Goal: Task Accomplishment & Management: Manage account settings

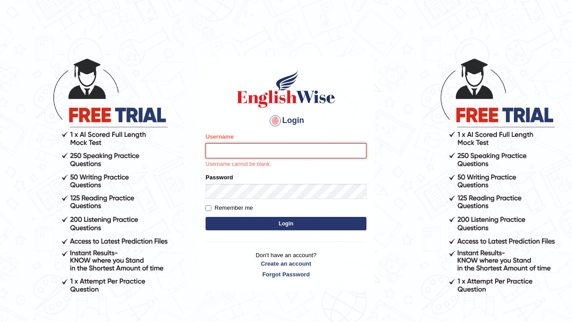
click at [253, 146] on input "Username" at bounding box center [286, 150] width 161 height 15
type input "c"
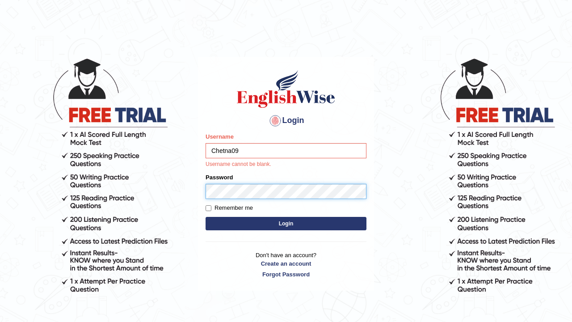
type input "Chetna09"
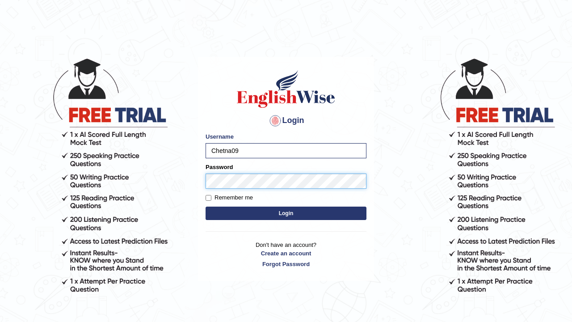
click at [286, 213] on button "Login" at bounding box center [286, 213] width 161 height 13
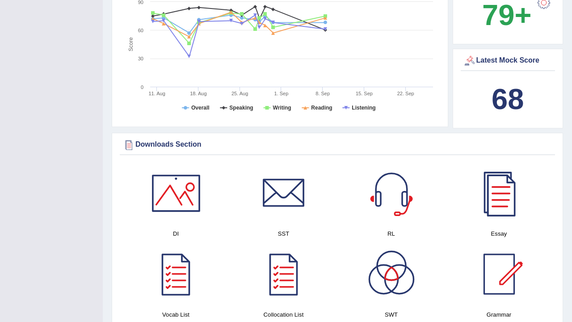
scroll to position [423, 0]
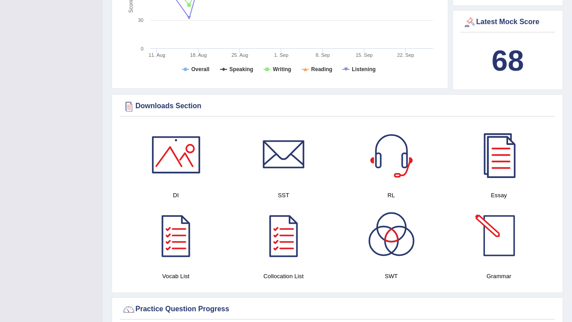
click at [508, 243] on div at bounding box center [499, 235] width 63 height 63
